Goal: Transaction & Acquisition: Purchase product/service

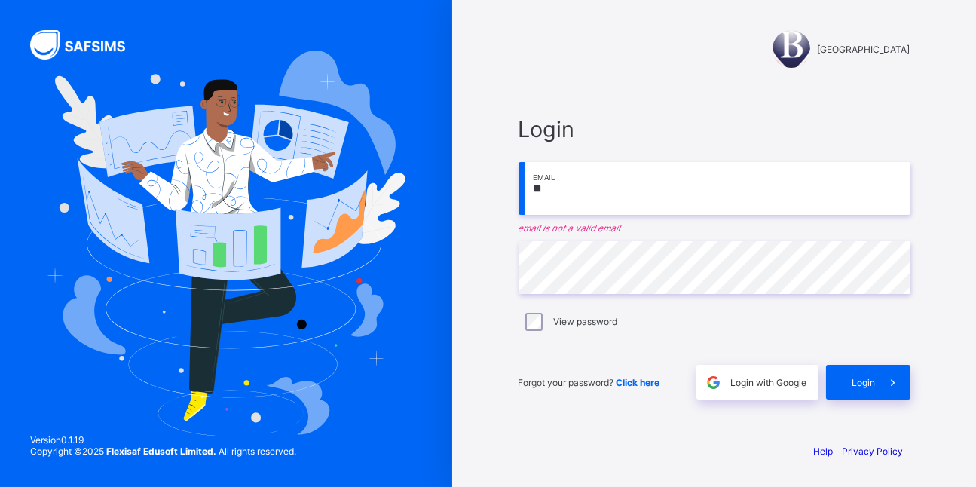
type input "*"
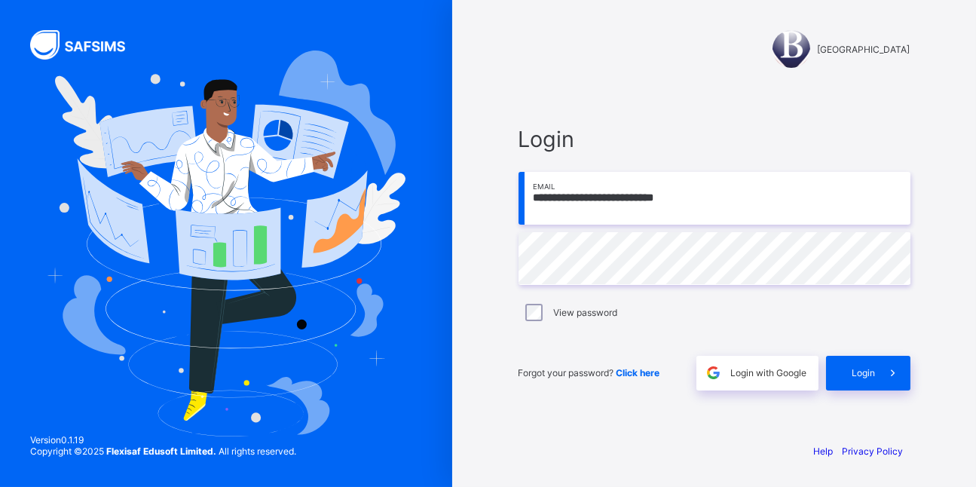
type input "**********"
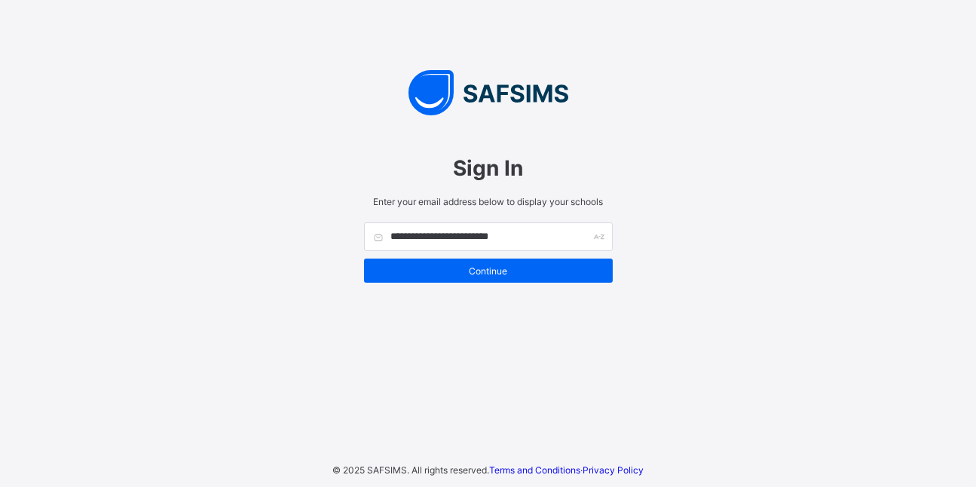
type input "**********"
click at [373, 240] on input "**********" at bounding box center [488, 236] width 249 height 29
click at [378, 234] on input "**********" at bounding box center [488, 236] width 249 height 29
type input "**********"
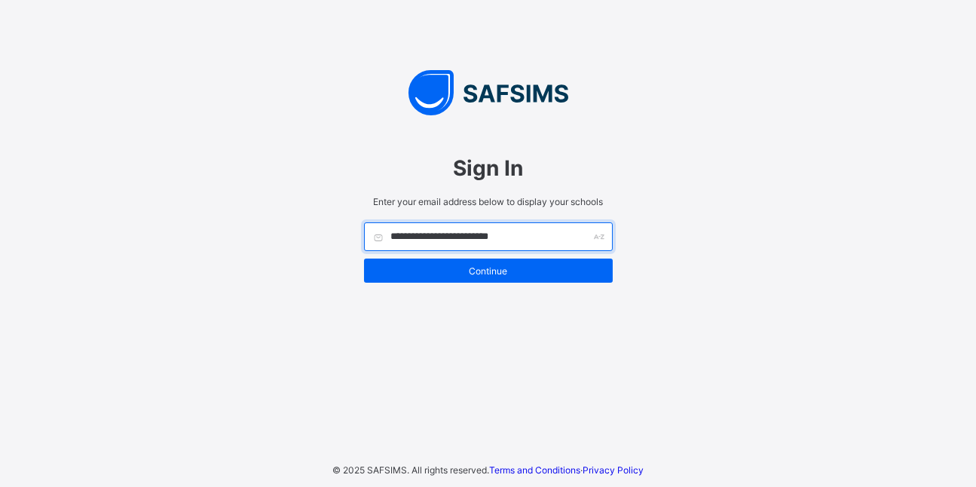
click at [599, 234] on div "**********" at bounding box center [488, 236] width 249 height 29
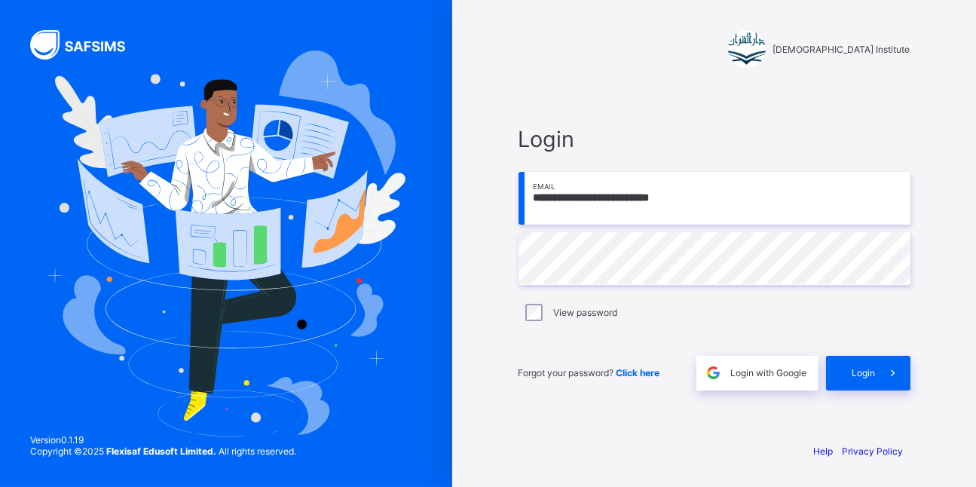
type input "**********"
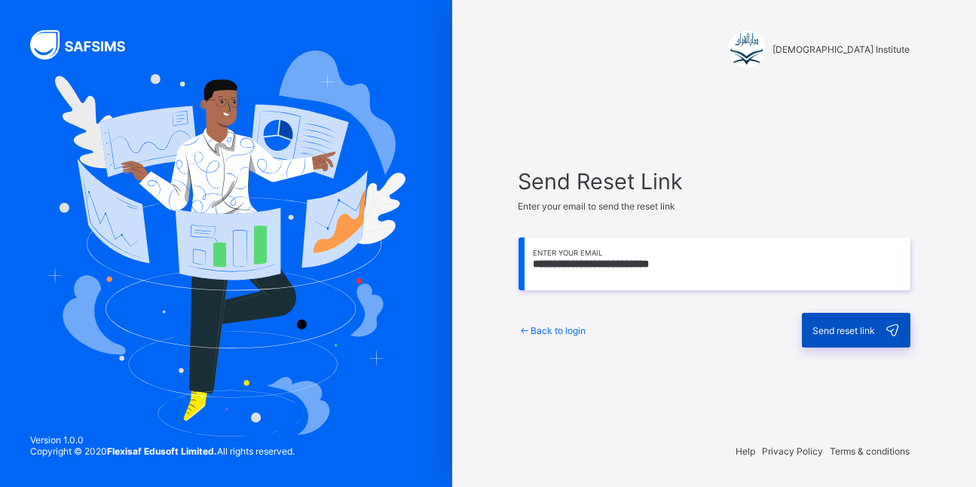
type input "**********"
click at [840, 323] on div "Send reset link" at bounding box center [856, 330] width 109 height 35
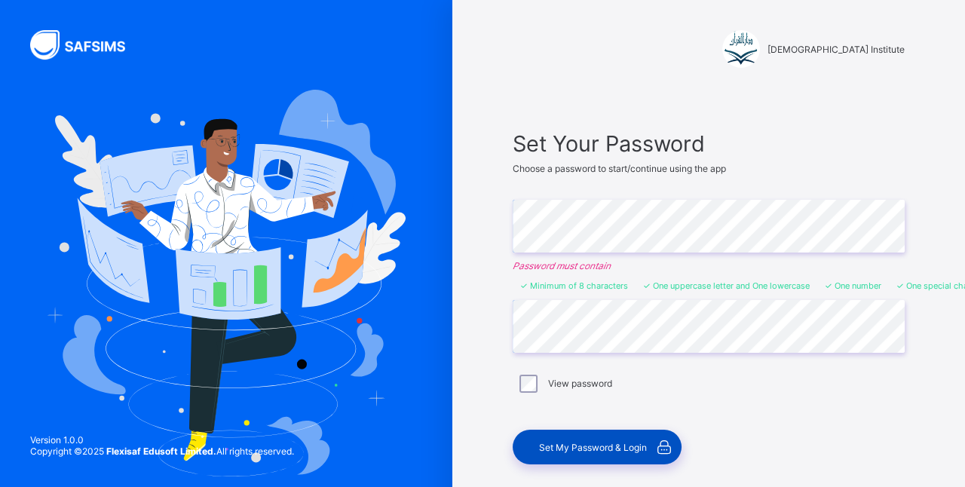
click at [607, 435] on div "Set My Password & Login" at bounding box center [596, 447] width 169 height 35
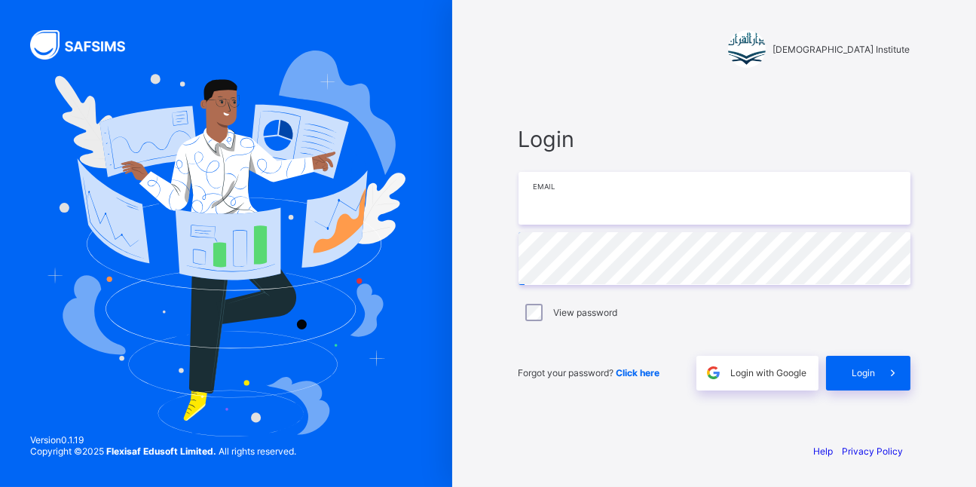
click at [653, 198] on input "email" at bounding box center [715, 198] width 392 height 53
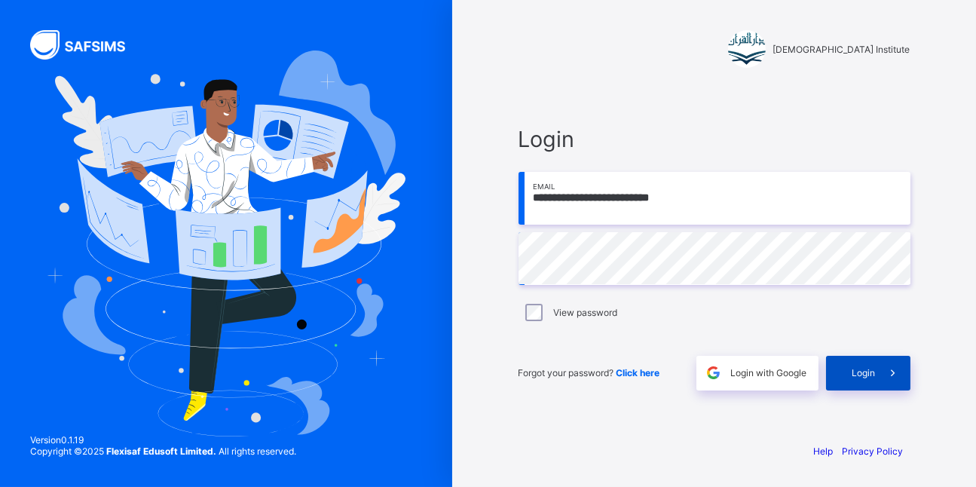
type input "**********"
click at [861, 360] on div "Login" at bounding box center [868, 373] width 84 height 35
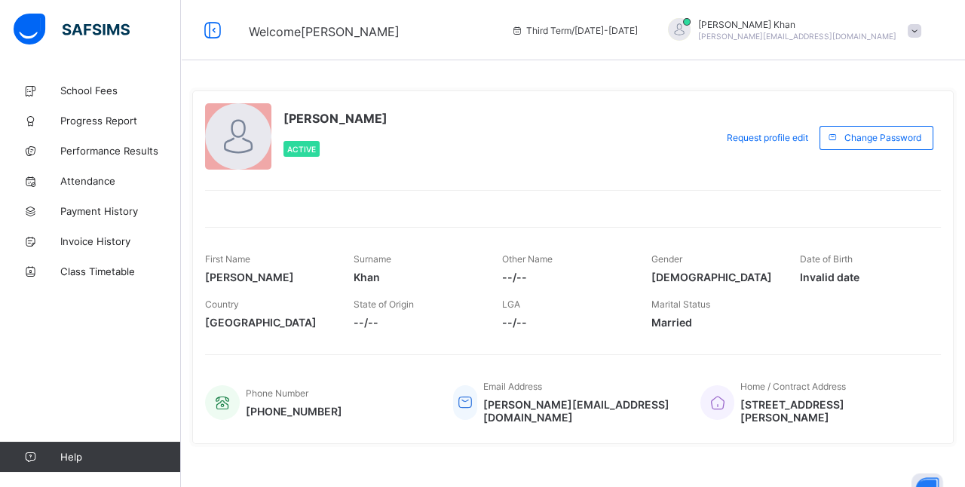
scroll to position [14, 0]
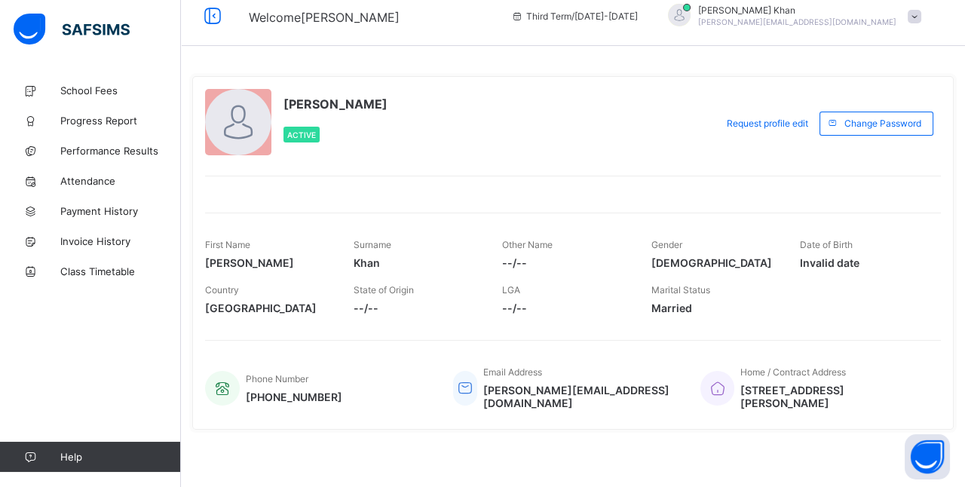
click at [727, 391] on icon at bounding box center [716, 388] width 21 height 18
click at [93, 88] on span "School Fees" at bounding box center [120, 90] width 121 height 12
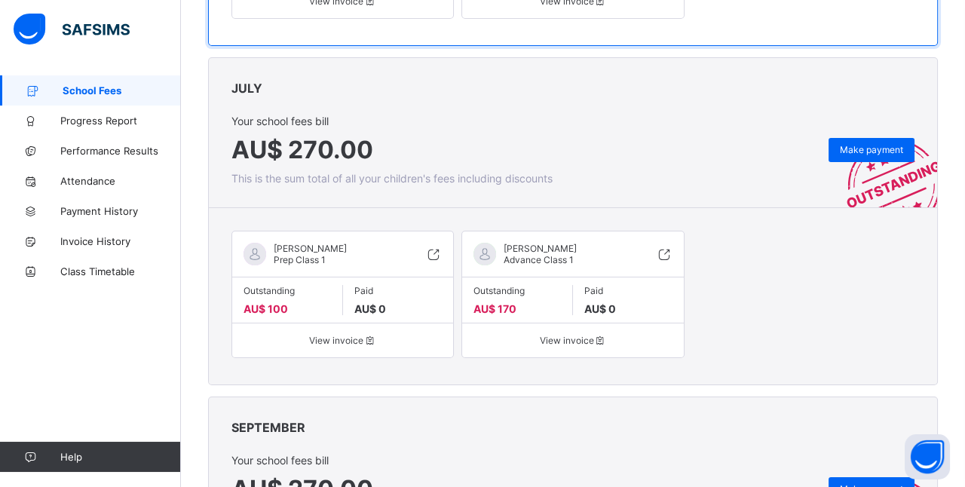
scroll to position [465, 0]
click at [877, 147] on span "Make payment" at bounding box center [871, 150] width 63 height 11
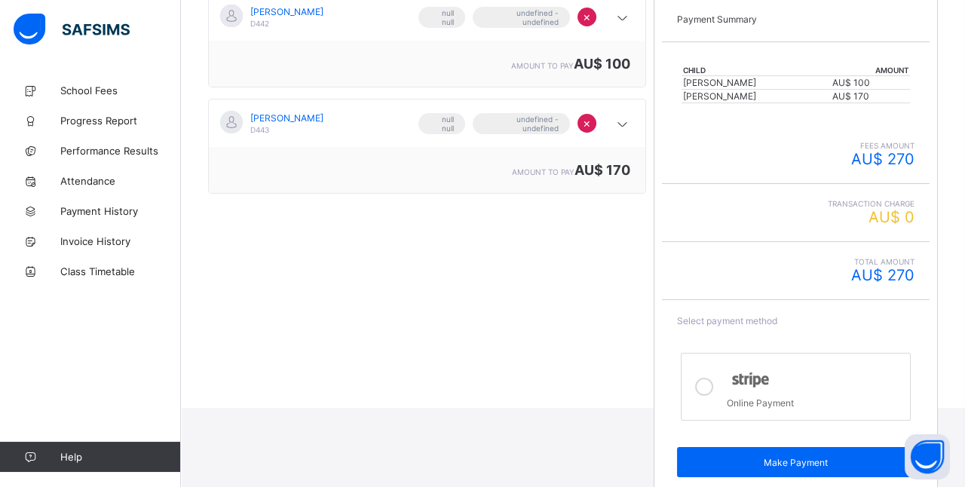
scroll to position [203, 0]
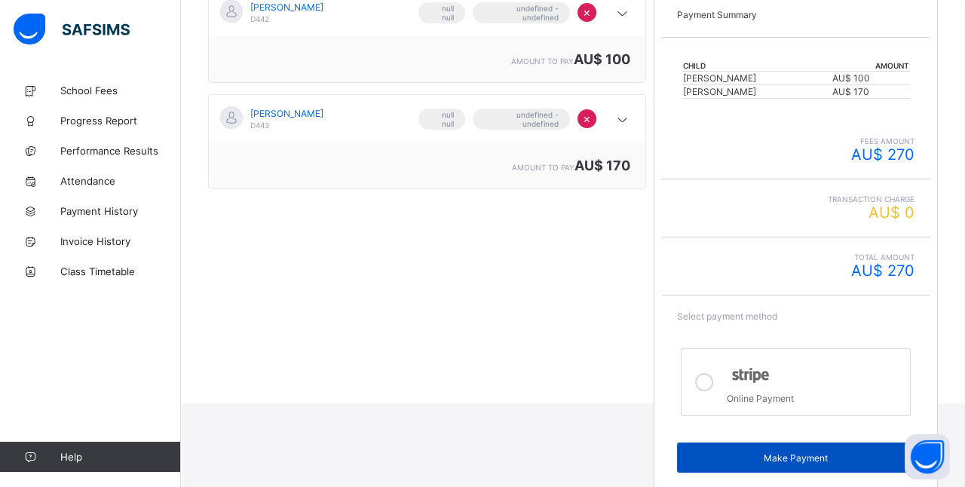
click at [778, 452] on span "Make Payment" at bounding box center [796, 457] width 216 height 11
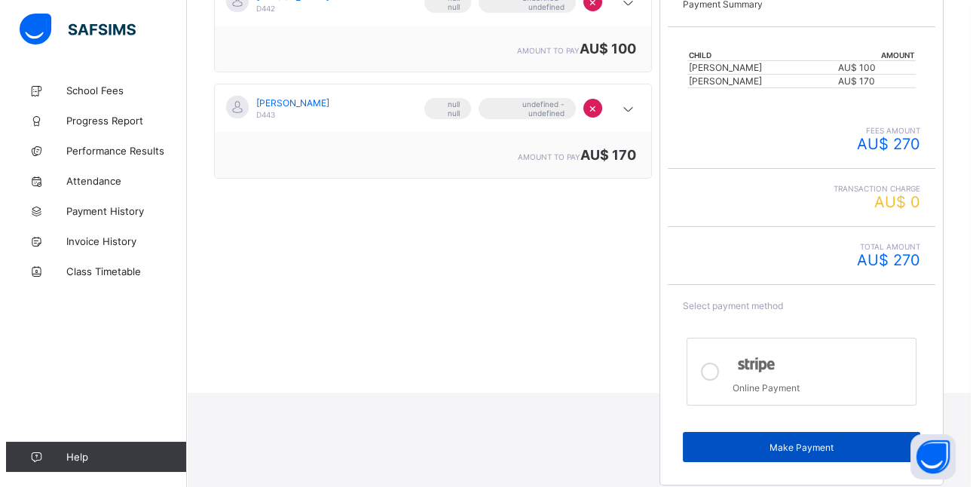
scroll to position [214, 0]
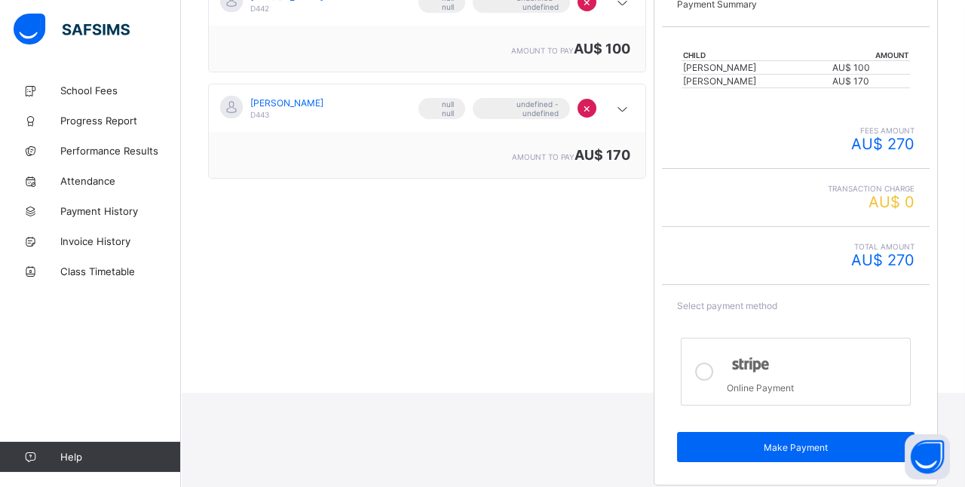
click at [711, 366] on icon at bounding box center [704, 372] width 18 height 18
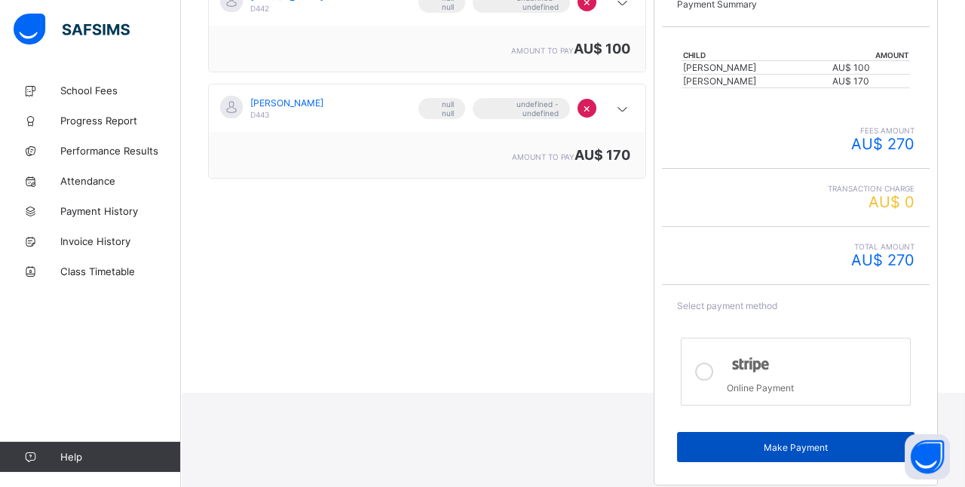
click at [790, 442] on span "Make Payment" at bounding box center [796, 447] width 216 height 11
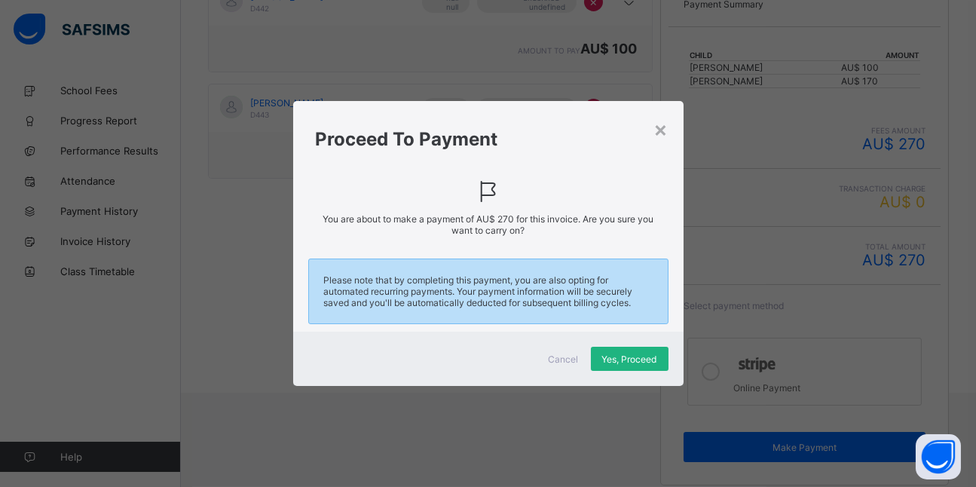
click at [620, 357] on span "Yes, Proceed" at bounding box center [629, 358] width 55 height 11
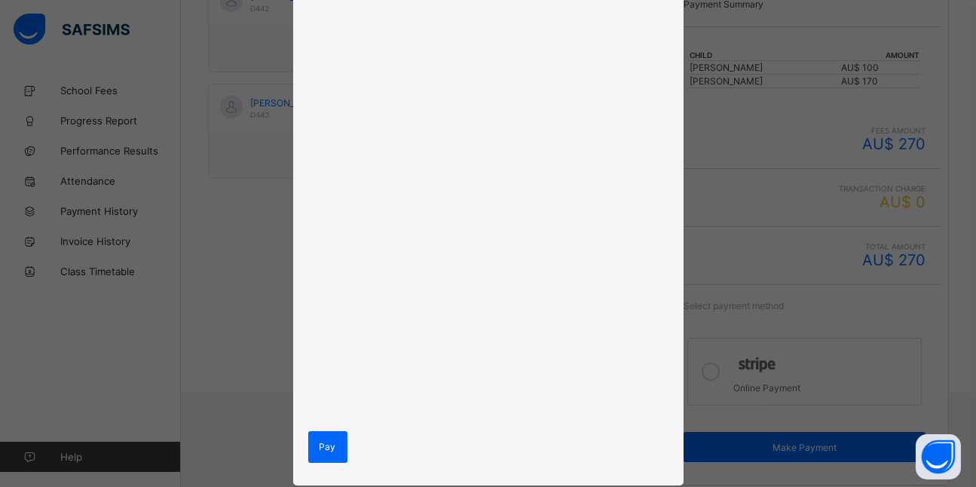
scroll to position [265, 0]
click at [334, 440] on div "Pay" at bounding box center [327, 446] width 39 height 32
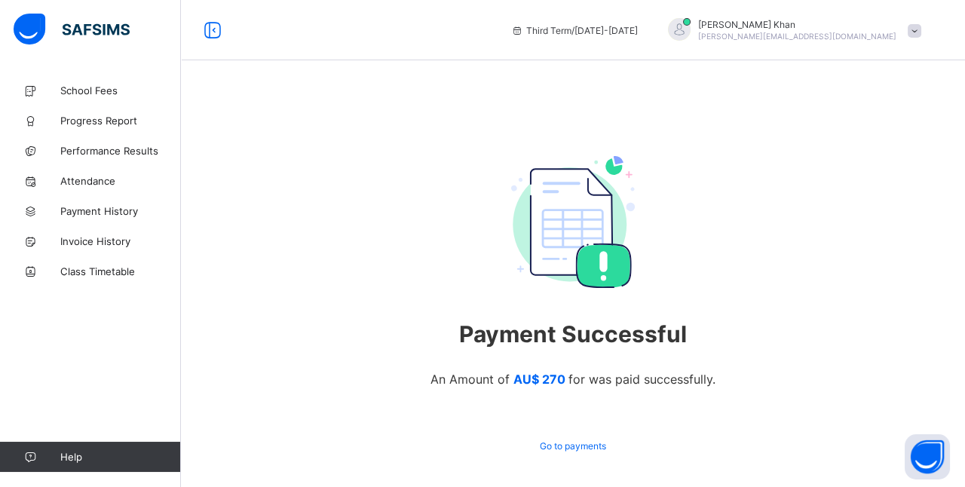
click at [568, 445] on span "Go to payments" at bounding box center [573, 445] width 66 height 11
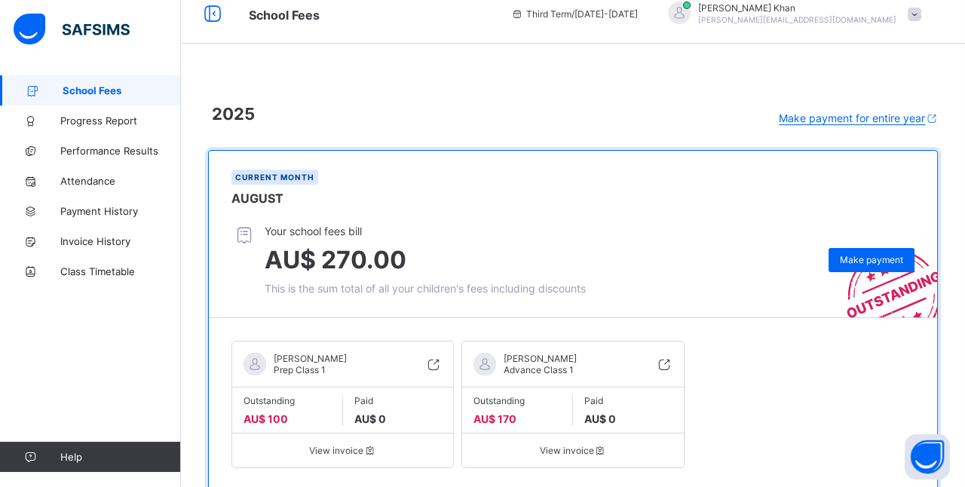
scroll to position [16, 0]
click at [854, 256] on span "Make payment" at bounding box center [871, 260] width 63 height 11
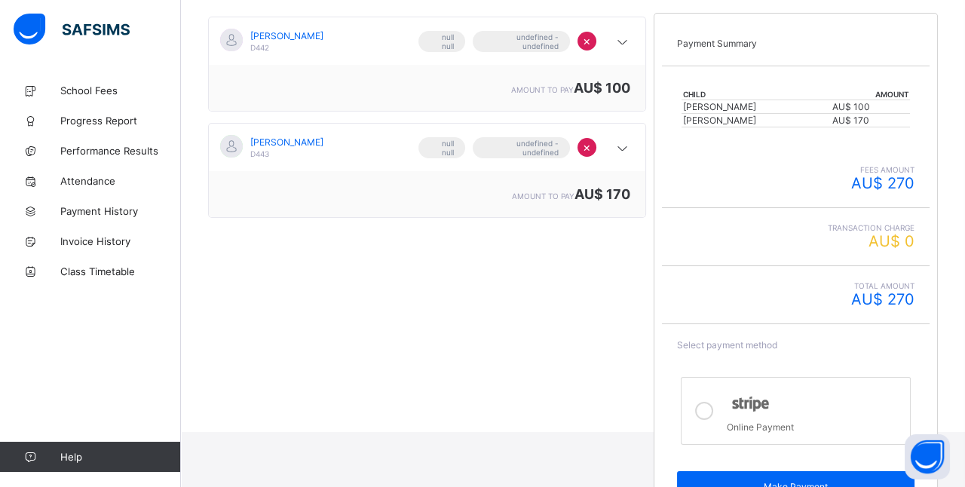
scroll to position [184, 0]
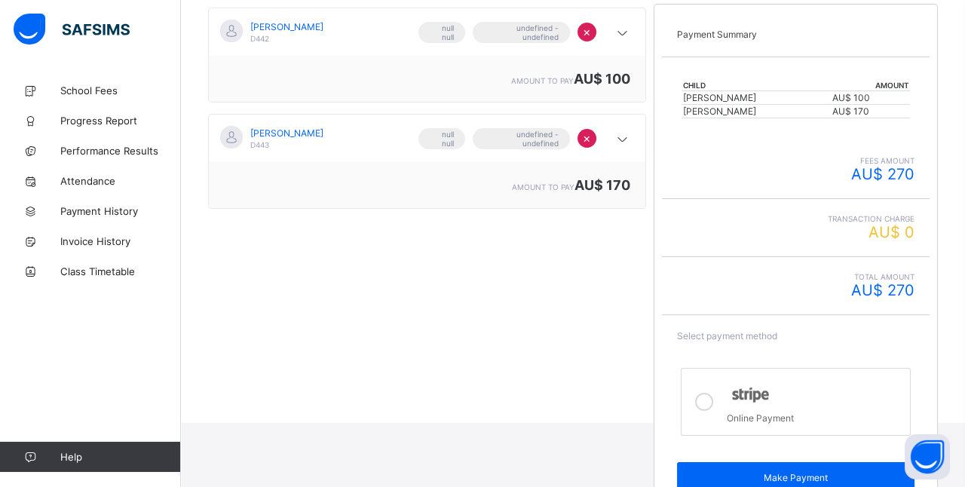
click at [708, 396] on icon at bounding box center [704, 402] width 18 height 18
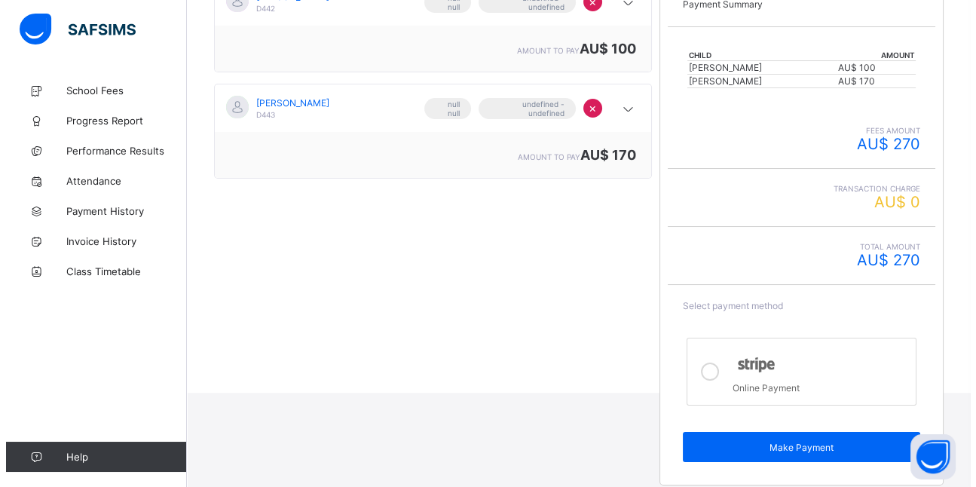
scroll to position [213, 0]
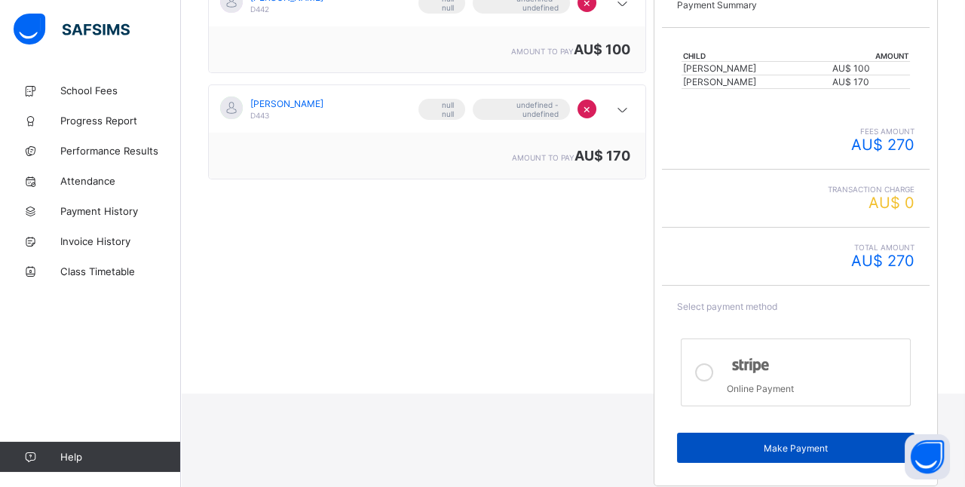
click at [787, 442] on span "Make Payment" at bounding box center [796, 447] width 216 height 11
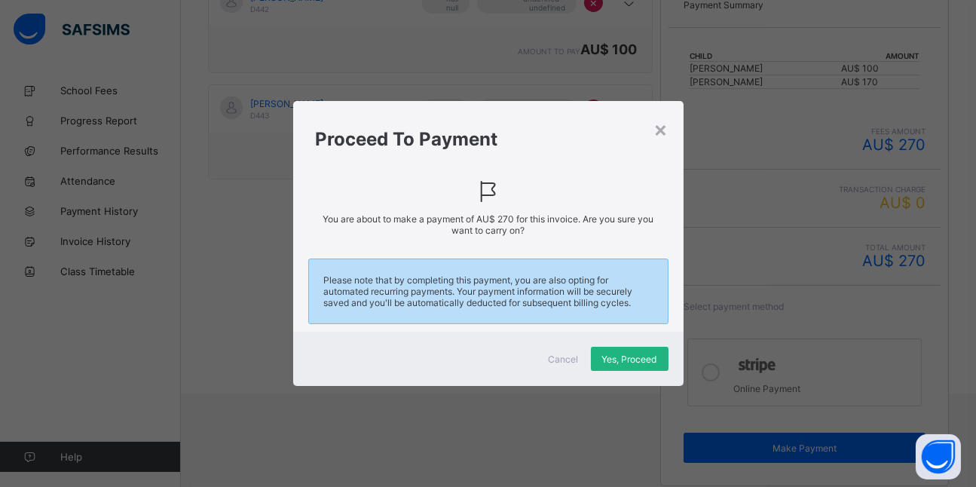
click at [617, 356] on span "Yes, Proceed" at bounding box center [629, 358] width 55 height 11
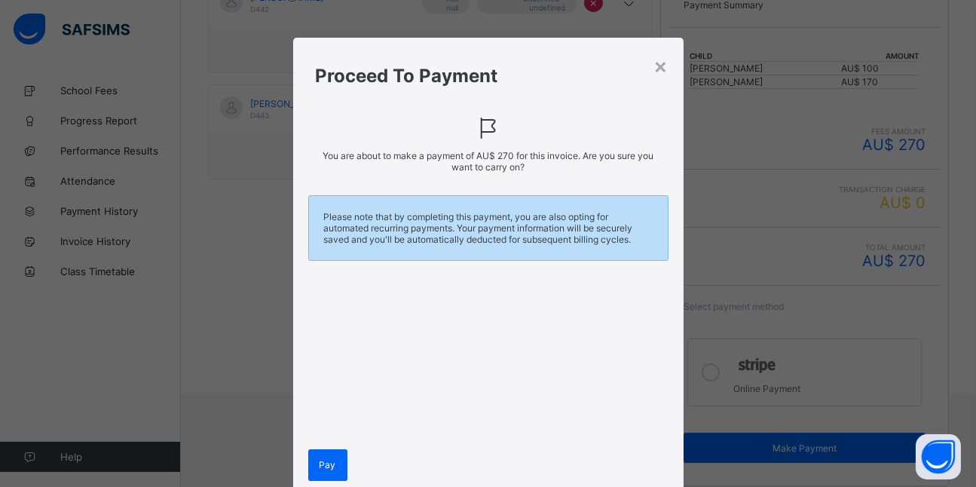
scroll to position [51, 0]
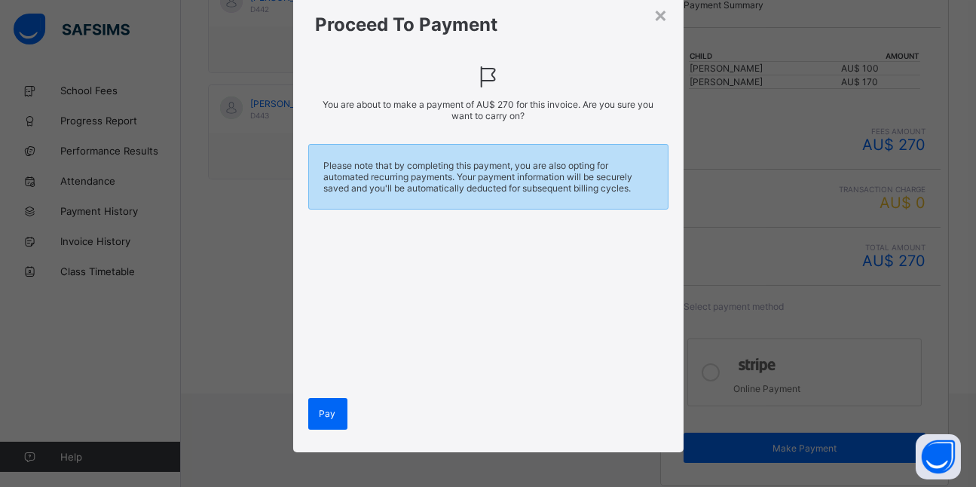
click at [301, 412] on div "Pay" at bounding box center [488, 334] width 390 height 235
click at [325, 409] on span "Pay" at bounding box center [328, 413] width 17 height 11
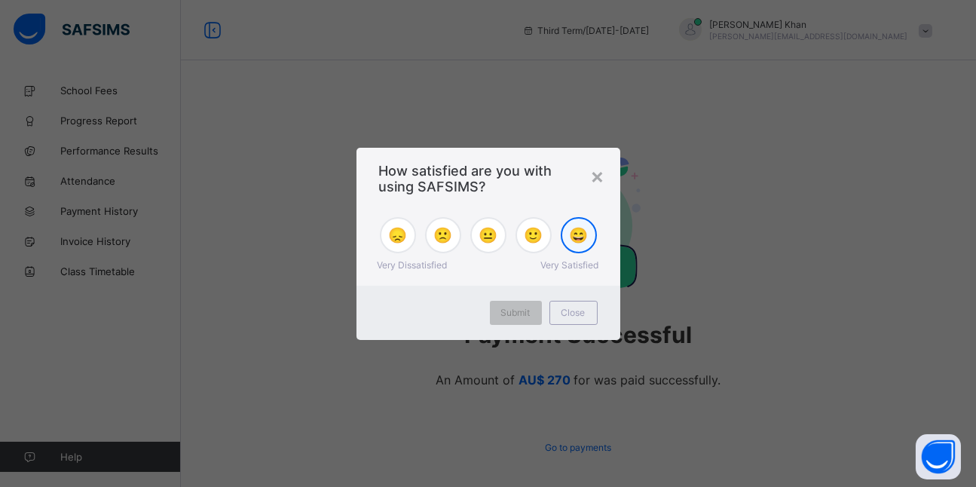
click at [577, 235] on span "😄" at bounding box center [578, 235] width 19 height 18
click at [512, 309] on span "Submit" at bounding box center [515, 312] width 29 height 11
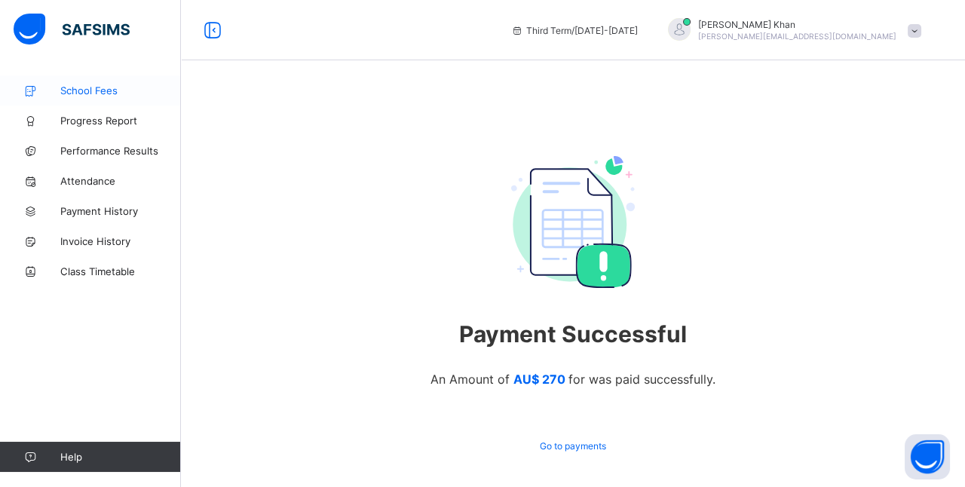
click at [87, 90] on span "School Fees" at bounding box center [120, 90] width 121 height 12
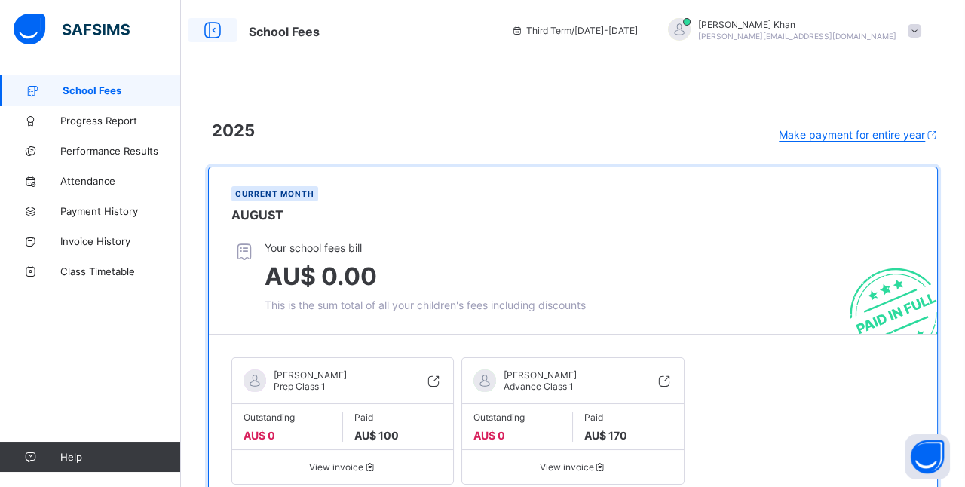
click at [209, 32] on icon at bounding box center [213, 31] width 26 height 22
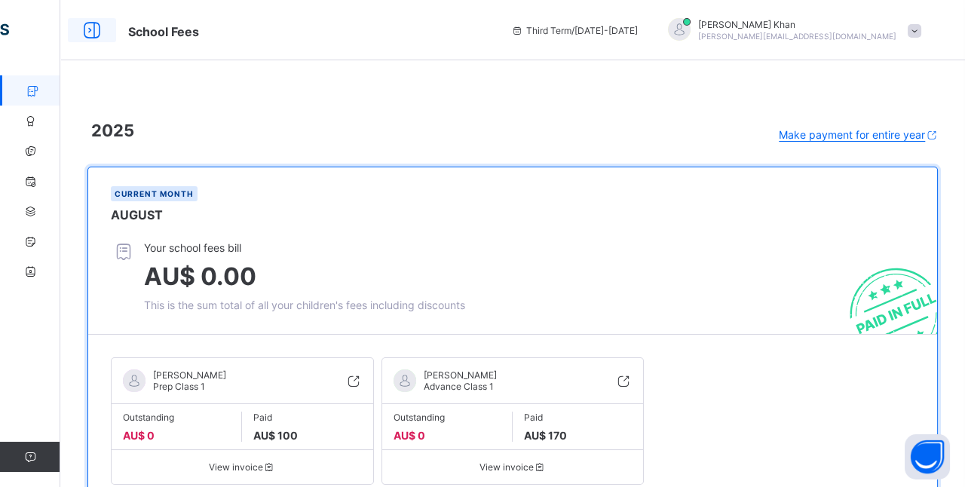
click at [101, 23] on icon at bounding box center [92, 31] width 26 height 22
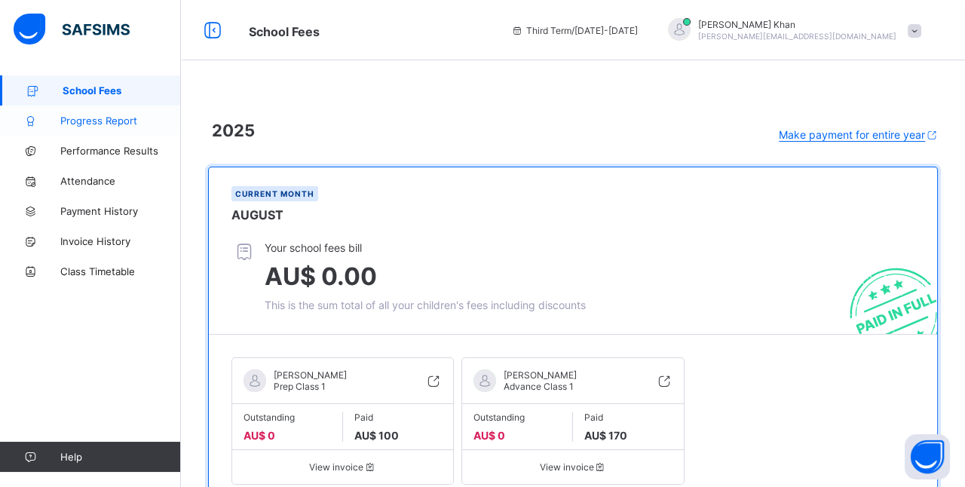
click at [99, 121] on span "Progress Report" at bounding box center [120, 121] width 121 height 12
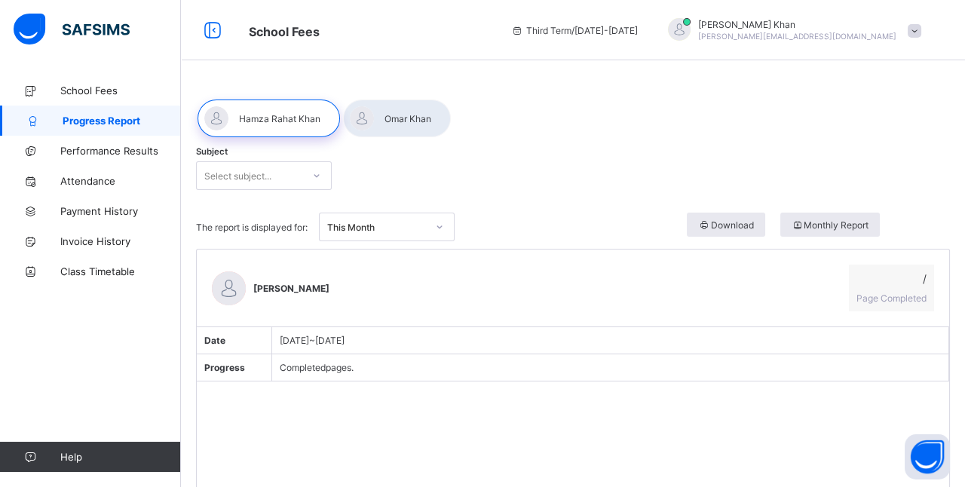
click at [379, 131] on div at bounding box center [397, 118] width 108 height 38
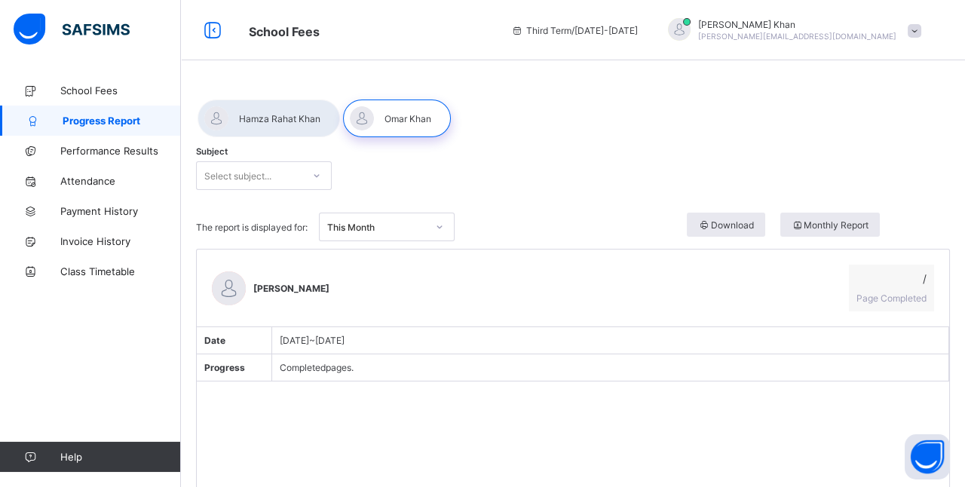
click at [834, 228] on span "Monthly Report" at bounding box center [830, 224] width 78 height 11
click at [299, 118] on div at bounding box center [268, 118] width 142 height 38
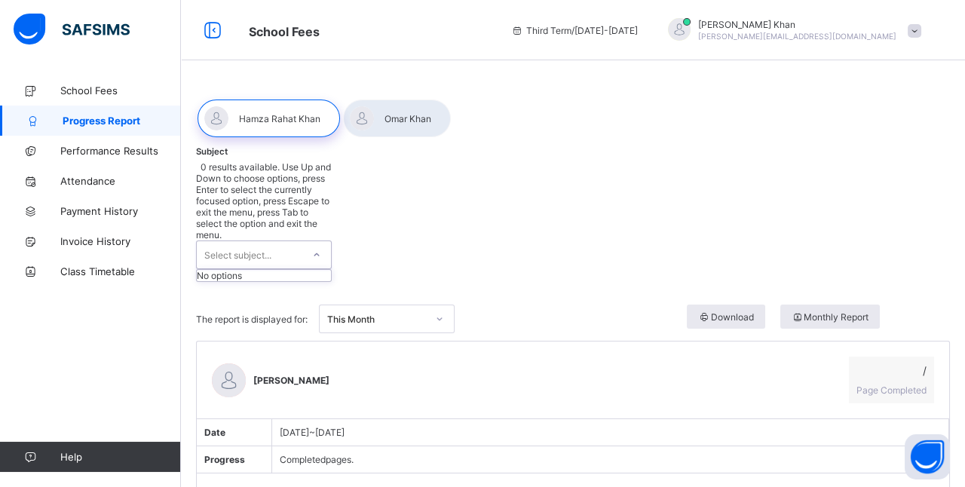
click at [314, 247] on icon at bounding box center [316, 254] width 9 height 15
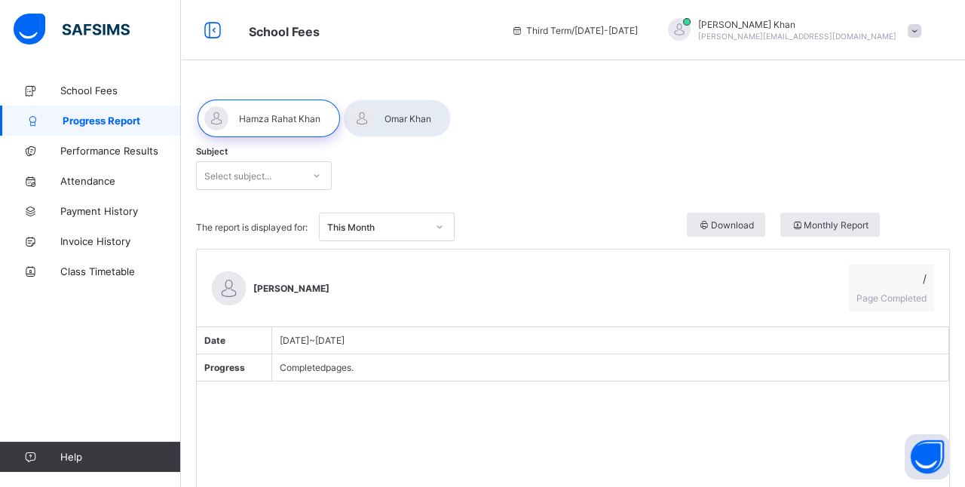
click at [399, 113] on div at bounding box center [397, 118] width 108 height 38
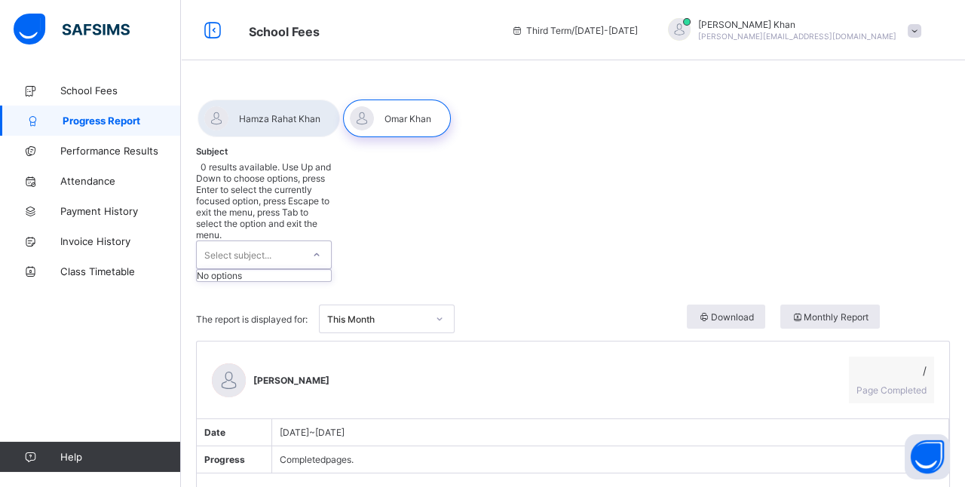
click at [320, 241] on div at bounding box center [316, 254] width 29 height 27
